Goal: Information Seeking & Learning: Learn about a topic

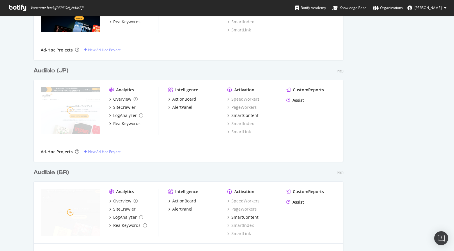
scroll to position [543, 0]
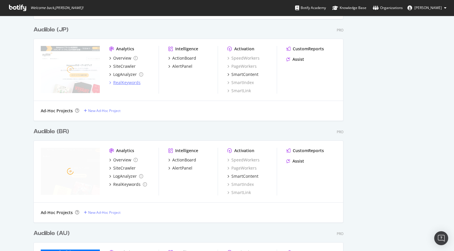
click at [119, 83] on div "RealKeywords" at bounding box center [126, 83] width 27 height 6
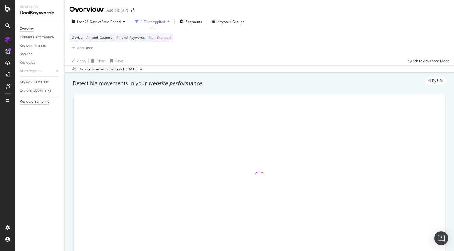
click at [41, 99] on div "Keyword Sampling" at bounding box center [35, 102] width 30 height 6
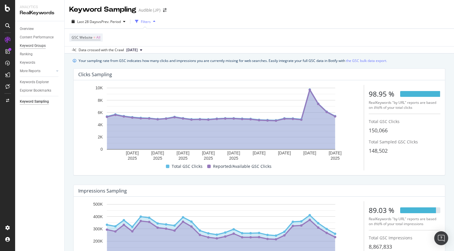
click at [35, 45] on div "Keyword Groups" at bounding box center [33, 46] width 26 height 6
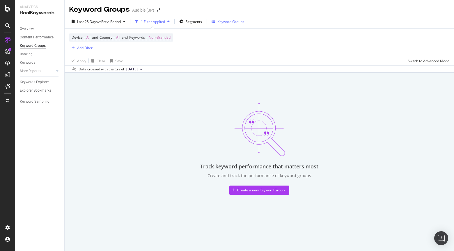
click at [228, 20] on div "Keyword Groups" at bounding box center [230, 21] width 27 height 5
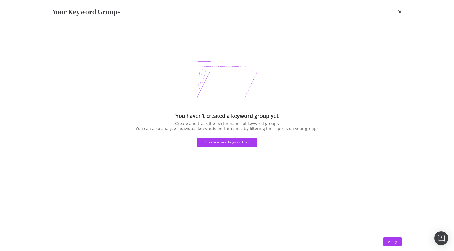
click at [398, 11] on icon "times" at bounding box center [399, 12] width 3 height 5
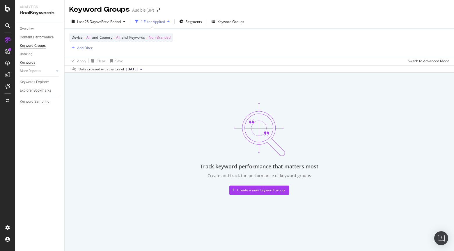
click at [28, 64] on div "Keywords" at bounding box center [27, 63] width 15 height 6
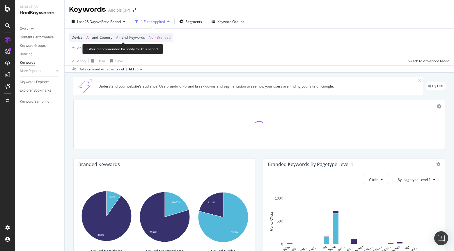
click at [165, 39] on span "Non-Branded" at bounding box center [160, 37] width 22 height 8
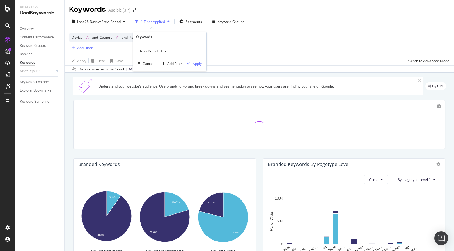
click at [165, 51] on icon "button" at bounding box center [165, 50] width 2 height 3
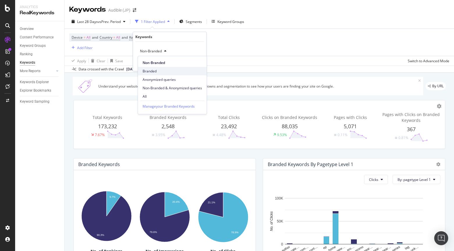
click at [157, 69] on span "Branded" at bounding box center [172, 71] width 59 height 5
click at [199, 64] on div "Apply" at bounding box center [197, 63] width 9 height 5
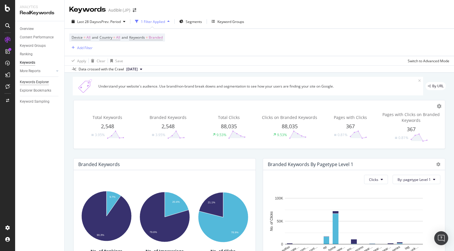
click at [33, 80] on div "Keywords Explorer" at bounding box center [34, 82] width 29 height 6
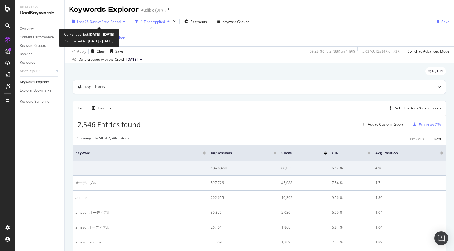
click at [98, 21] on span "vs Prev. Period" at bounding box center [109, 21] width 23 height 5
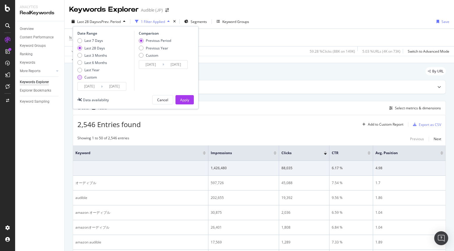
click at [89, 76] on div "Custom" at bounding box center [90, 77] width 13 height 5
click at [89, 84] on input "[DATE]" at bounding box center [89, 86] width 23 height 8
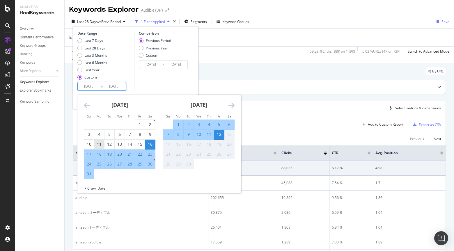
click at [100, 141] on div "11" at bounding box center [99, 144] width 10 height 6
type input "[DATE]"
click at [90, 174] on div "31" at bounding box center [89, 174] width 10 height 6
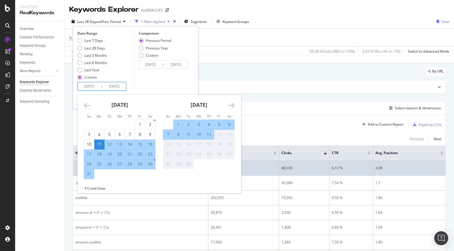
type input "[DATE]"
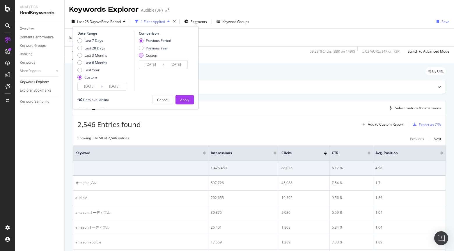
click at [142, 56] on div "Custom" at bounding box center [141, 55] width 5 height 5
click at [149, 65] on input "[DATE]" at bounding box center [150, 64] width 23 height 8
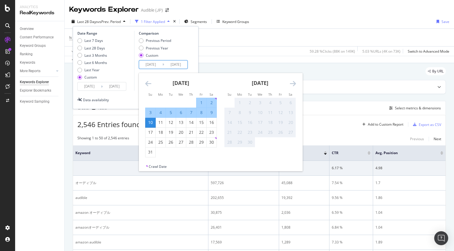
click at [147, 83] on icon "Move backward to switch to the previous month." at bounding box center [148, 83] width 6 height 7
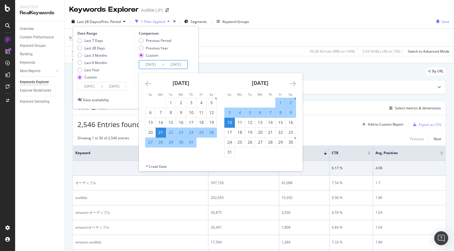
click at [147, 83] on icon "Move backward to switch to the previous month." at bounding box center [148, 83] width 6 height 7
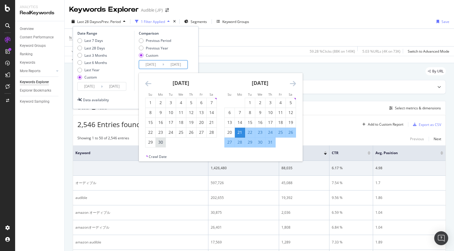
click at [161, 140] on div "30" at bounding box center [161, 142] width 10 height 6
type input "[DATE]"
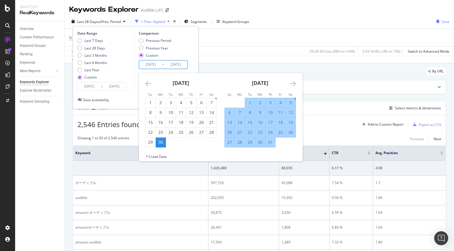
click at [231, 131] on div "20" at bounding box center [230, 132] width 10 height 6
type input "[DATE]"
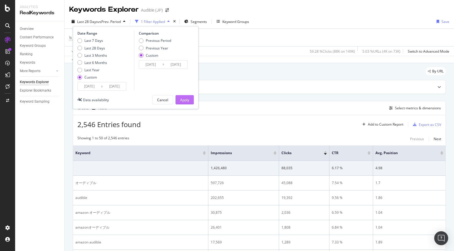
click at [187, 100] on div "Apply" at bounding box center [184, 99] width 9 height 5
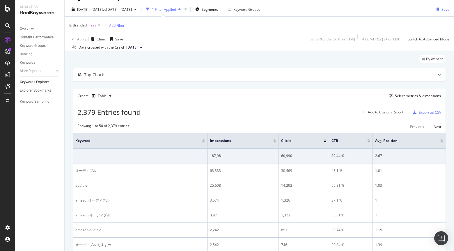
scroll to position [13, 0]
click at [408, 96] on div "Select metrics & dimensions" at bounding box center [418, 94] width 46 height 5
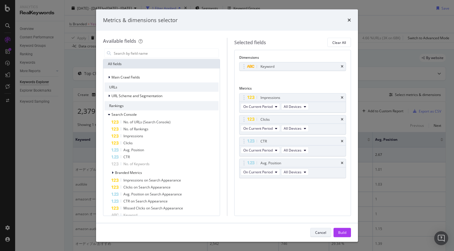
click at [323, 231] on div "Cancel" at bounding box center [320, 232] width 11 height 5
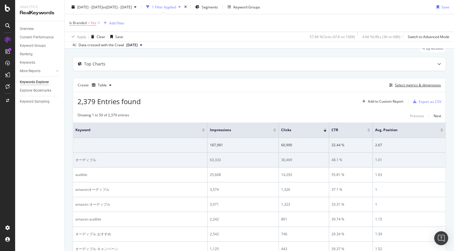
scroll to position [13, 0]
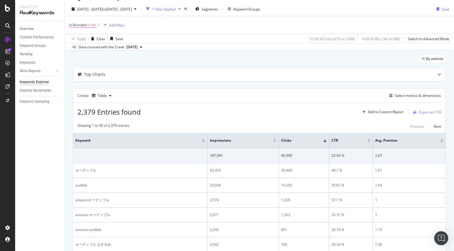
click at [90, 27] on span "Yes" at bounding box center [93, 25] width 6 height 8
click at [82, 38] on icon at bounding box center [82, 38] width 4 height 3
click at [167, 33] on div "Is Branded = Yes Add Filter" at bounding box center [259, 24] width 380 height 17
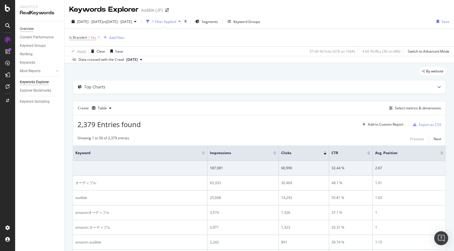
click at [28, 29] on div "Overview" at bounding box center [27, 29] width 14 height 6
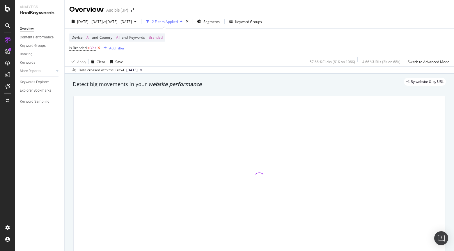
click at [100, 47] on icon at bounding box center [98, 48] width 5 height 6
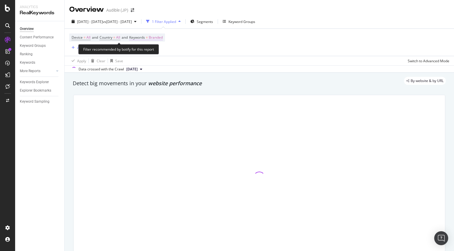
click at [153, 37] on span "Branded" at bounding box center [156, 37] width 14 height 8
click at [160, 51] on div "button" at bounding box center [157, 51] width 7 height 3
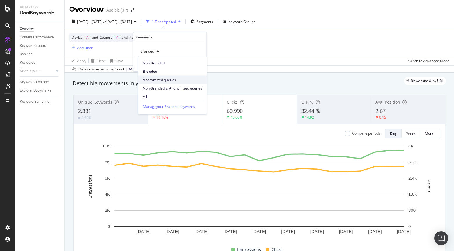
click at [156, 79] on span "Anonymized queries" at bounding box center [172, 79] width 59 height 5
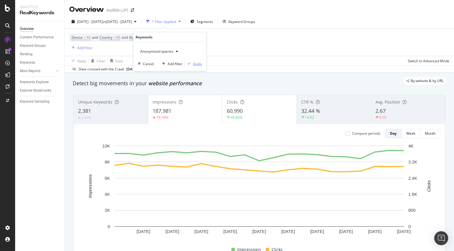
click at [197, 63] on div "Apply" at bounding box center [197, 63] width 9 height 5
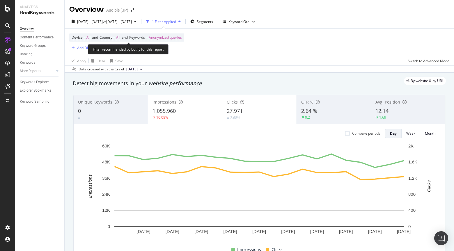
click at [167, 39] on span "Anonymized queries" at bounding box center [165, 37] width 33 height 8
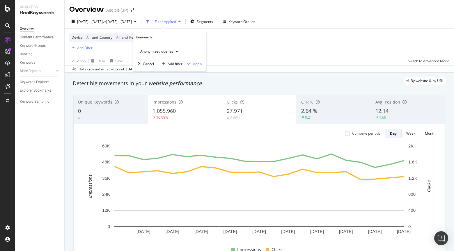
click at [172, 50] on span "Anonymized queries" at bounding box center [155, 51] width 35 height 5
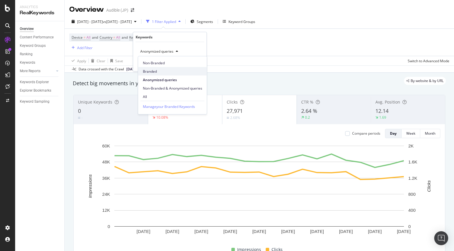
click at [163, 71] on span "Branded" at bounding box center [172, 71] width 59 height 5
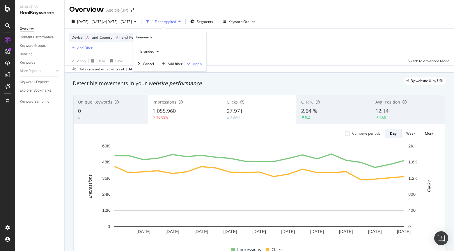
click at [194, 67] on div "Branded Cancel Add filter Apply" at bounding box center [169, 56] width 73 height 29
click at [195, 67] on div "Branded Cancel Add filter Apply" at bounding box center [169, 56] width 73 height 29
click at [197, 65] on div "Apply" at bounding box center [197, 63] width 9 height 5
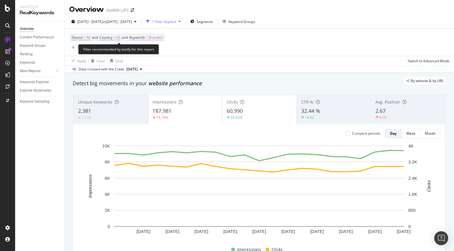
click at [157, 39] on span "Branded" at bounding box center [156, 37] width 14 height 8
click at [155, 51] on div "button" at bounding box center [157, 51] width 7 height 3
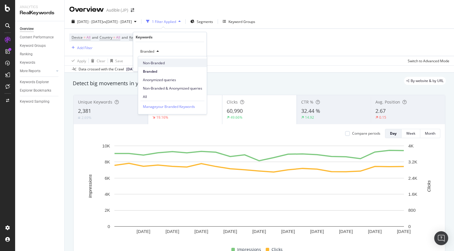
click at [151, 60] on div "Non-Branded" at bounding box center [172, 63] width 69 height 8
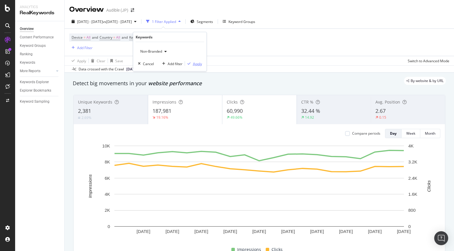
click at [193, 65] on div "Apply" at bounding box center [197, 63] width 9 height 5
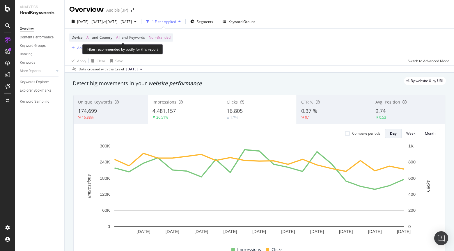
click at [168, 37] on span "Non-Branded" at bounding box center [160, 37] width 22 height 8
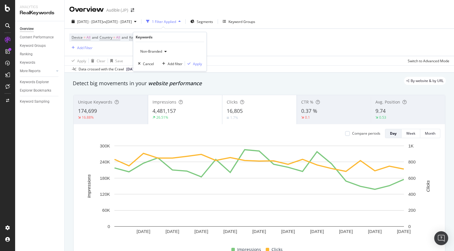
click at [165, 53] on div "Non-Branded" at bounding box center [153, 51] width 31 height 9
click at [156, 69] on span "Branded" at bounding box center [172, 71] width 59 height 5
click at [197, 64] on div "Apply" at bounding box center [197, 63] width 9 height 5
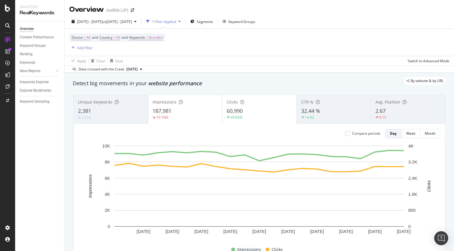
click at [137, 70] on span "[DATE]" at bounding box center [131, 69] width 11 height 5
click at [171, 52] on div "Device = All and Country = All and Keywords = Branded Add Filter" at bounding box center [259, 42] width 380 height 27
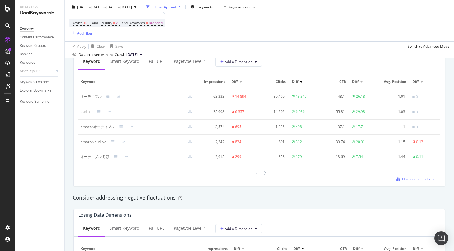
scroll to position [542, 0]
drag, startPoint x: 101, startPoint y: 97, endPoint x: 79, endPoint y: 98, distance: 21.8
click at [79, 98] on td "オーディブル" at bounding box center [138, 96] width 121 height 15
copy div "オーディブル"
click at [66, 168] on div "By website & by URL Detect big movements in your website performance Unique Key…" at bounding box center [259, 84] width 389 height 1108
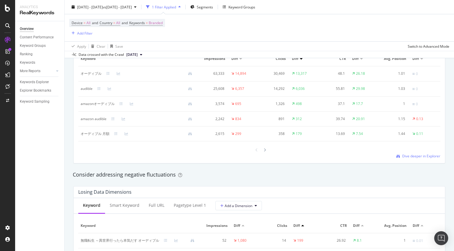
scroll to position [556, 0]
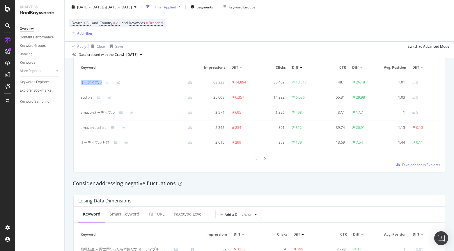
drag, startPoint x: 101, startPoint y: 83, endPoint x: 81, endPoint y: 83, distance: 20.1
click at [81, 83] on div "オーディブル" at bounding box center [139, 82] width 116 height 5
copy div "オーディブル"
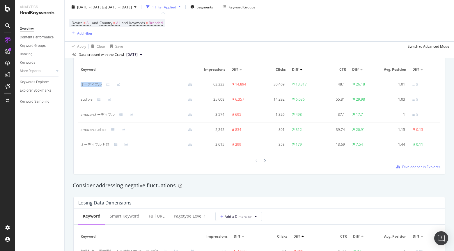
scroll to position [554, 0]
